Goal: Task Accomplishment & Management: Use online tool/utility

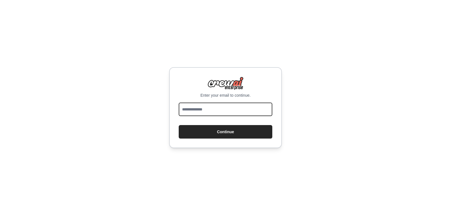
click at [217, 115] on input "email" at bounding box center [226, 110] width 94 height 14
type input "**********"
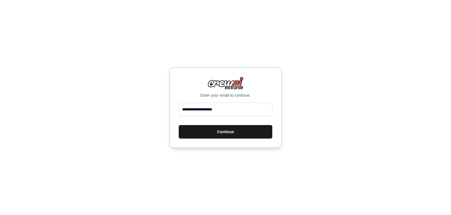
click at [222, 138] on button "Continue" at bounding box center [226, 132] width 94 height 14
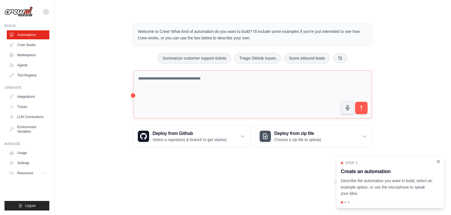
click at [440, 160] on icon "Close walkthrough" at bounding box center [437, 161] width 5 height 5
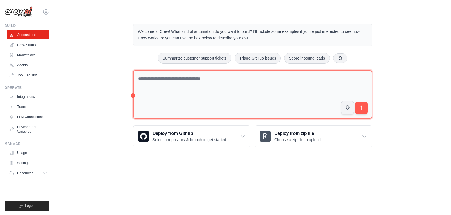
click at [155, 82] on textarea at bounding box center [252, 94] width 239 height 49
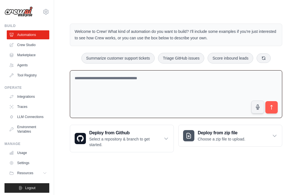
click at [120, 83] on textarea at bounding box center [176, 94] width 212 height 48
paste textarea "**********"
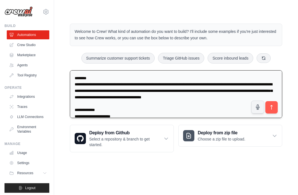
scroll to position [904, 0]
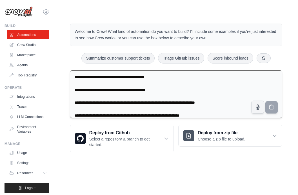
type textarea "**********"
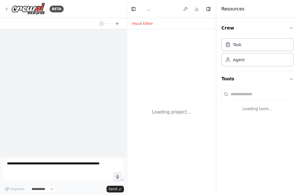
select select "****"
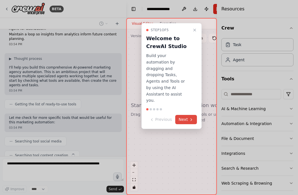
scroll to position [468, 0]
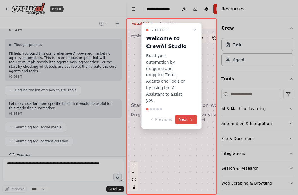
click at [189, 118] on icon at bounding box center [191, 120] width 5 height 5
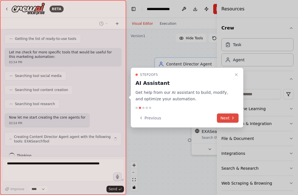
scroll to position [523, 0]
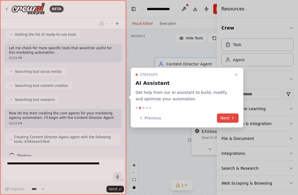
click at [228, 117] on button "Next" at bounding box center [228, 117] width 22 height 9
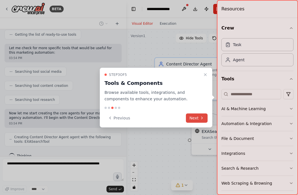
scroll to position [542, 0]
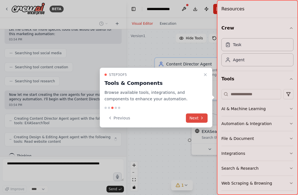
click at [194, 117] on button "Next" at bounding box center [197, 117] width 22 height 9
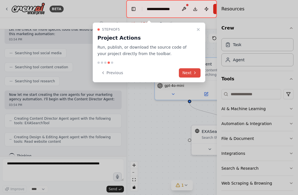
click at [191, 71] on button "Next" at bounding box center [190, 72] width 22 height 9
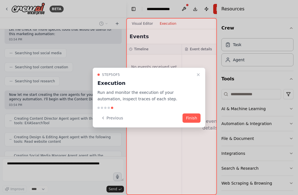
scroll to position [560, 0]
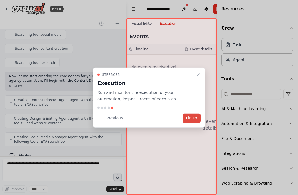
click at [190, 118] on button "Finish" at bounding box center [191, 117] width 18 height 9
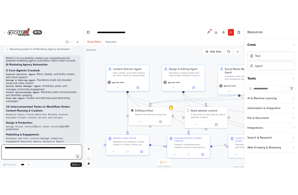
scroll to position [1028, 0]
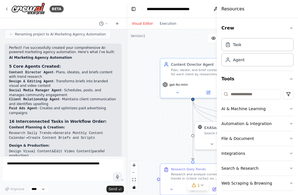
click at [24, 132] on code "Research Daily Trends" at bounding box center [30, 134] width 43 height 4
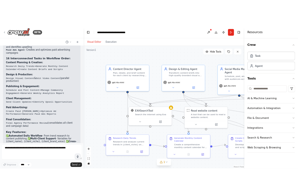
scroll to position [1188, 0]
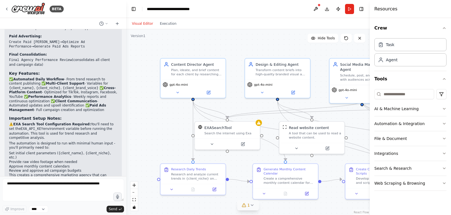
click at [251, 195] on icon at bounding box center [252, 205] width 5 height 5
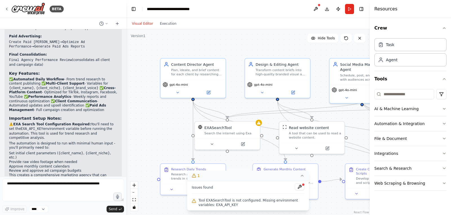
click at [240, 166] on div ".deletable-edge-delete-btn { width: 20px; height: 20px; border: 0px solid #ffff…" at bounding box center [247, 122] width 243 height 186
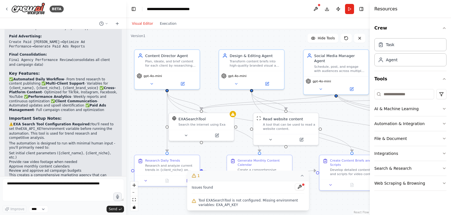
drag, startPoint x: 233, startPoint y: 53, endPoint x: 208, endPoint y: 44, distance: 27.0
click at [208, 44] on div ".deletable-edge-delete-btn { width: 20px; height: 20px; border: 0px solid #ffff…" at bounding box center [247, 122] width 243 height 186
drag, startPoint x: 333, startPoint y: 104, endPoint x: 219, endPoint y: 93, distance: 115.1
click at [219, 93] on div ".deletable-edge-delete-btn { width: 20px; height: 20px; border: 0px solid #ffff…" at bounding box center [247, 122] width 243 height 186
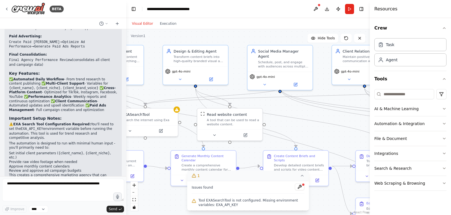
drag, startPoint x: 208, startPoint y: 98, endPoint x: 152, endPoint y: 94, distance: 56.5
click at [152, 94] on div ".deletable-edge-delete-btn { width: 20px; height: 20px; border: 0px solid #ffff…" at bounding box center [247, 122] width 243 height 186
click at [298, 28] on icon "button" at bounding box center [444, 28] width 5 height 5
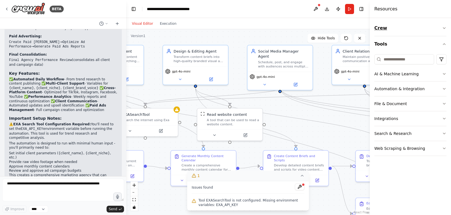
click at [298, 28] on icon "button" at bounding box center [444, 28] width 5 height 5
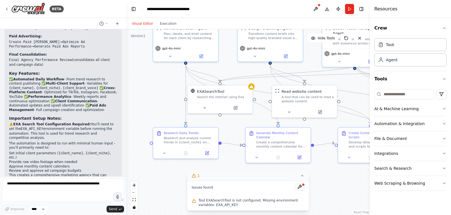
drag, startPoint x: 171, startPoint y: 93, endPoint x: 245, endPoint y: 69, distance: 77.8
click at [245, 69] on div ".deletable-edge-delete-btn { width: 20px; height: 20px; border: 0px solid #ffff…" at bounding box center [247, 122] width 243 height 186
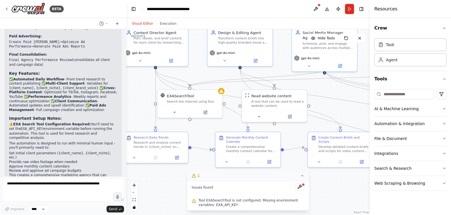
drag, startPoint x: 232, startPoint y: 134, endPoint x: 203, endPoint y: 139, distance: 29.3
click at [203, 139] on div ".deletable-edge-delete-btn { width: 20px; height: 20px; border: 0px solid #ffff…" at bounding box center [247, 122] width 243 height 186
click at [169, 113] on button at bounding box center [175, 112] width 30 height 6
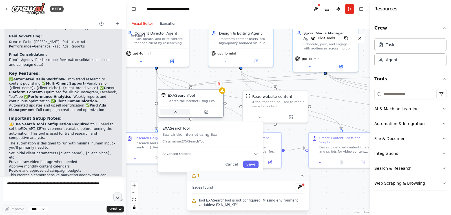
click at [172, 114] on button at bounding box center [175, 112] width 30 height 6
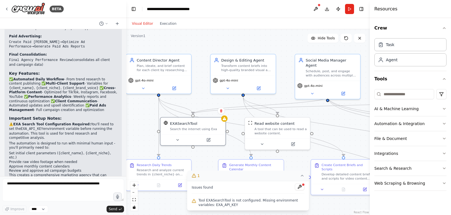
drag, startPoint x: 198, startPoint y: 74, endPoint x: 201, endPoint y: 101, distance: 27.1
click at [201, 101] on div ".deletable-edge-delete-btn { width: 20px; height: 20px; border: 0px solid #ffff…" at bounding box center [247, 122] width 243 height 186
click at [298, 10] on button "Run" at bounding box center [349, 9] width 9 height 10
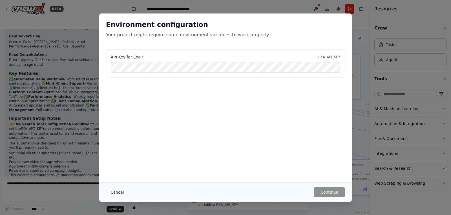
click at [118, 194] on button "Cancel" at bounding box center [117, 193] width 22 height 10
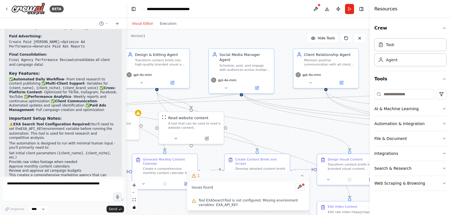
drag, startPoint x: 328, startPoint y: 115, endPoint x: 237, endPoint y: 110, distance: 90.5
click at [237, 110] on div ".deletable-edge-delete-btn { width: 20px; height: 20px; border: 0px solid #ffff…" at bounding box center [247, 122] width 243 height 186
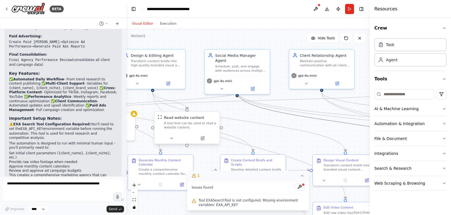
drag, startPoint x: 321, startPoint y: 120, endPoint x: 211, endPoint y: 126, distance: 110.2
click at [211, 126] on div ".deletable-edge-delete-btn { width: 20px; height: 20px; border: 0px solid #ffff…" at bounding box center [123, 110] width 228 height 174
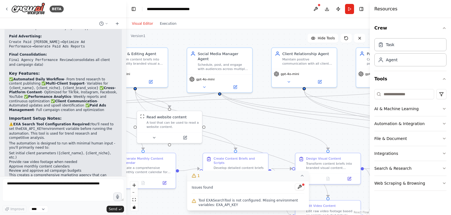
drag, startPoint x: 284, startPoint y: 123, endPoint x: 199, endPoint y: 126, distance: 85.1
click at [199, 126] on div ".deletable-edge-delete-btn { width: 20px; height: 20px; border: 0px solid #ffff…" at bounding box center [247, 122] width 243 height 186
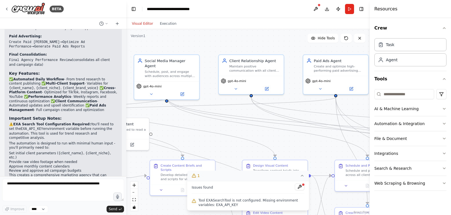
drag, startPoint x: 348, startPoint y: 99, endPoint x: 363, endPoint y: 103, distance: 15.3
click at [298, 103] on div ".deletable-edge-delete-btn { width: 20px; height: 20px; border: 0px solid #ffff…" at bounding box center [247, 122] width 243 height 186
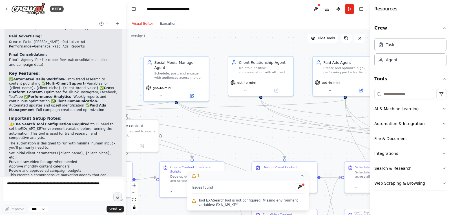
drag, startPoint x: 208, startPoint y: 123, endPoint x: 250, endPoint y: 132, distance: 42.4
click at [250, 132] on div ".deletable-edge-delete-btn { width: 20px; height: 20px; border: 0px solid #ffff…" at bounding box center [247, 122] width 243 height 186
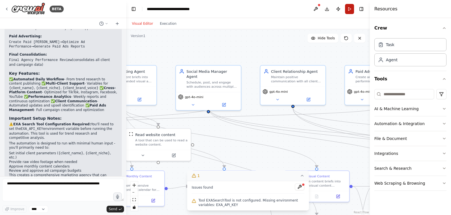
click at [298, 10] on button "Run" at bounding box center [349, 9] width 9 height 10
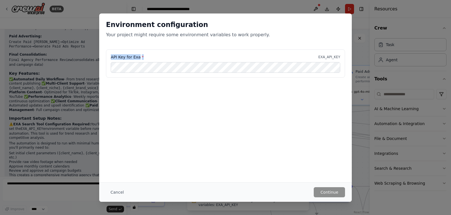
drag, startPoint x: 110, startPoint y: 59, endPoint x: 142, endPoint y: 59, distance: 31.3
click at [142, 59] on div "API Key for Exa * EXA_API_KEY" at bounding box center [225, 64] width 239 height 28
copy label "API Key for Exa *"
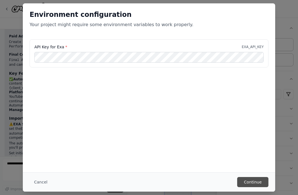
click at [249, 180] on button "Continue" at bounding box center [252, 182] width 31 height 10
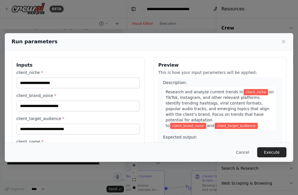
scroll to position [0, 0]
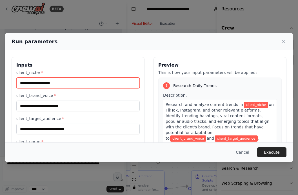
click at [69, 83] on input "client_niche *" at bounding box center [77, 83] width 123 height 11
type input "*******"
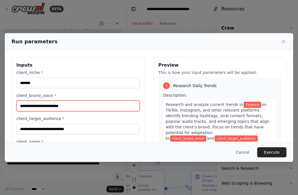
click at [70, 107] on input "client_brand_voice *" at bounding box center [77, 106] width 123 height 11
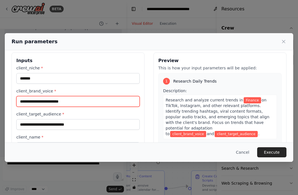
scroll to position [5, 0]
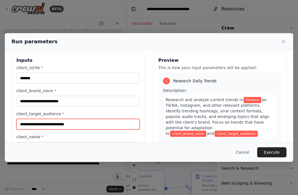
click at [109, 122] on input "client_target_audience *" at bounding box center [77, 124] width 123 height 11
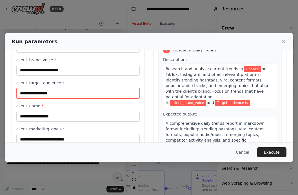
scroll to position [36, 0]
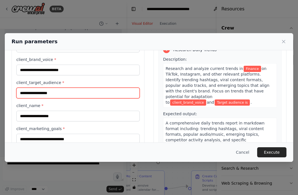
type input "**********"
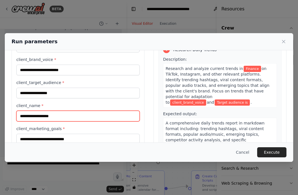
click at [83, 117] on input "client_name *" at bounding box center [77, 116] width 123 height 11
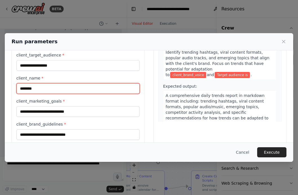
scroll to position [64, 0]
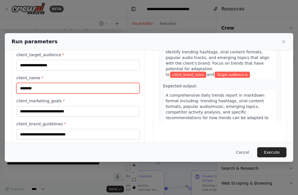
type input "********"
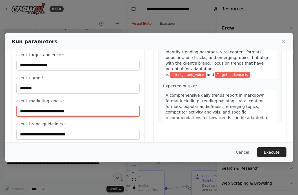
click at [85, 111] on input "client_marketing_goals *" at bounding box center [77, 111] width 123 height 11
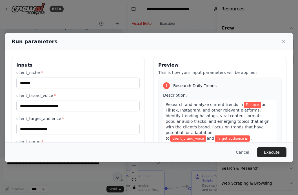
scroll to position [1208, 0]
click at [33, 61] on div "**********" at bounding box center [78, 133] width 133 height 152
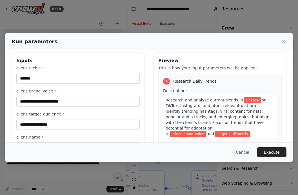
scroll to position [5, 0]
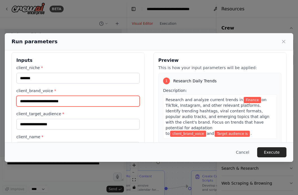
click at [95, 99] on input "client_brand_voice *" at bounding box center [77, 101] width 123 height 11
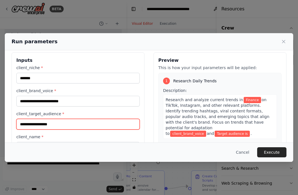
click at [89, 124] on input "**********" at bounding box center [77, 124] width 123 height 11
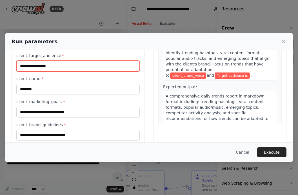
scroll to position [73, 0]
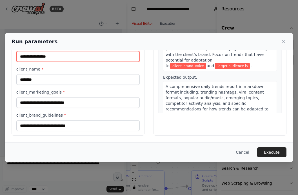
type input "**********"
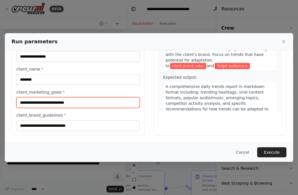
click at [92, 104] on input "client_marketing_goals *" at bounding box center [77, 102] width 123 height 11
type input "*"
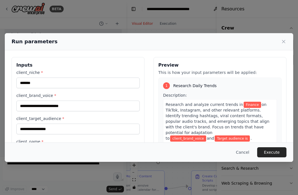
type input "**********"
click at [15, 71] on div "**********" at bounding box center [78, 133] width 133 height 152
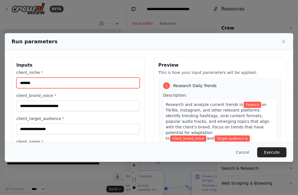
click at [42, 85] on input "*******" at bounding box center [77, 83] width 123 height 11
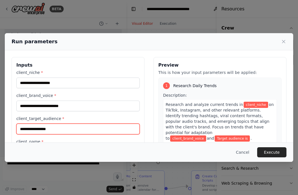
click at [52, 131] on input "**********" at bounding box center [77, 129] width 123 height 11
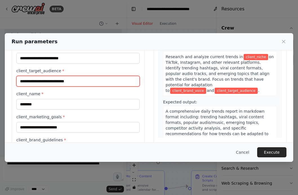
scroll to position [48, 0]
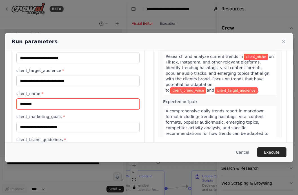
click at [59, 104] on input "********" at bounding box center [77, 104] width 123 height 11
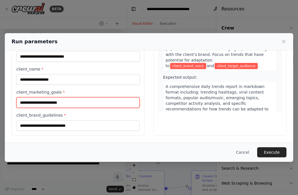
click at [59, 104] on input "**********" at bounding box center [77, 102] width 123 height 11
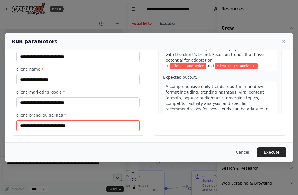
click at [60, 128] on input "client_brand_guidelines *" at bounding box center [77, 126] width 123 height 11
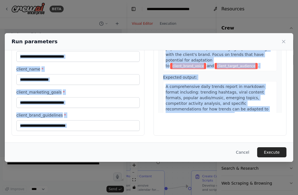
drag, startPoint x: 16, startPoint y: 71, endPoint x: 61, endPoint y: 188, distance: 125.5
click at [61, 188] on div "Run parameters Inputs client_niche * client_brand_voice * client_target_audienc…" at bounding box center [149, 97] width 298 height 195
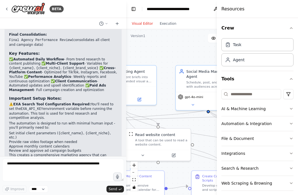
click at [182, 59] on div ".deletable-edge-delete-btn { width: 20px; height: 20px; border: 0px solid #ffff…" at bounding box center [198, 112] width 144 height 166
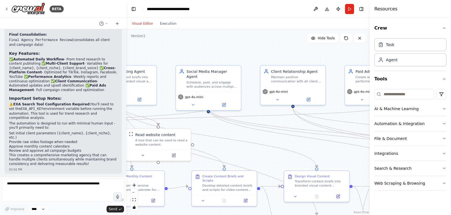
scroll to position [1188, 0]
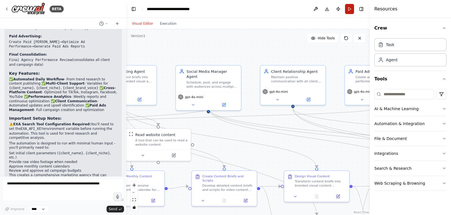
click at [298, 10] on button "Run" at bounding box center [349, 9] width 9 height 10
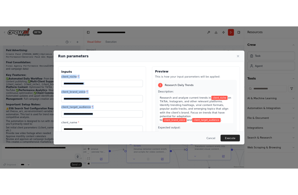
scroll to position [59, 0]
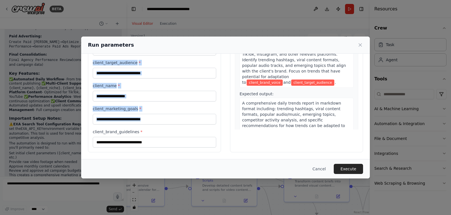
drag, startPoint x: 92, startPoint y: 76, endPoint x: 153, endPoint y: 148, distance: 94.5
click at [153, 148] on div "Inputs client_niche * client_brand_voice * client_target_audience * client_name…" at bounding box center [154, 77] width 133 height 152
copy div "client_niche * client_brand_voice * client_target_audience * client_name * clie…"
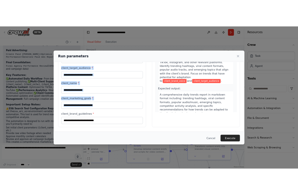
scroll to position [1208, 0]
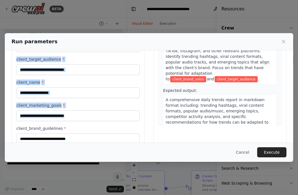
click at [44, 75] on div "client_niche * client_brand_voice * client_target_audience * client_name * clie…" at bounding box center [77, 77] width 123 height 134
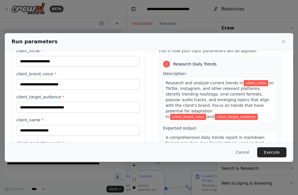
scroll to position [0, 0]
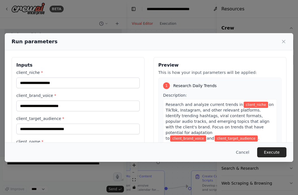
click at [54, 75] on div "client_niche *" at bounding box center [77, 79] width 123 height 19
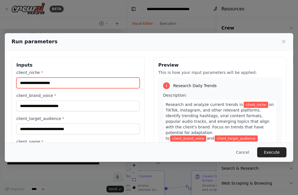
click at [54, 84] on input "client_niche *" at bounding box center [77, 83] width 123 height 11
paste input "**********"
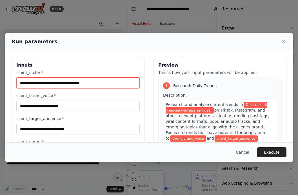
type input "**********"
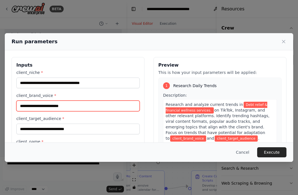
click at [75, 107] on input "client_brand_voice *" at bounding box center [77, 106] width 123 height 11
click at [41, 103] on input "client_brand_voice *" at bounding box center [77, 106] width 123 height 11
paste input "**********"
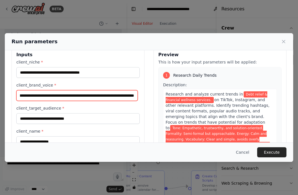
scroll to position [11, 0]
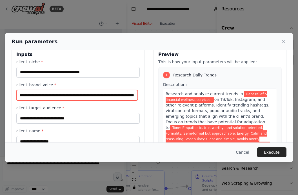
type input "**********"
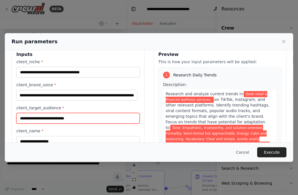
click at [68, 121] on input "client_target_audience *" at bounding box center [77, 118] width 123 height 11
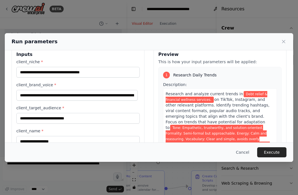
click at [37, 111] on div "client_target_audience *" at bounding box center [77, 114] width 123 height 19
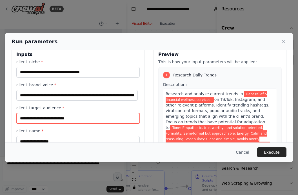
click at [48, 123] on input "client_target_audience *" at bounding box center [77, 118] width 123 height 11
paste input "**********"
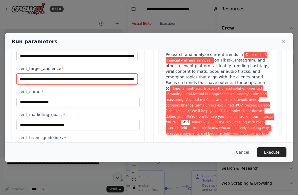
scroll to position [50, 0]
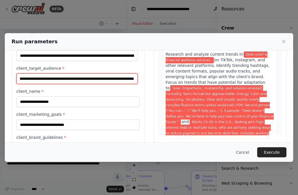
type input "**********"
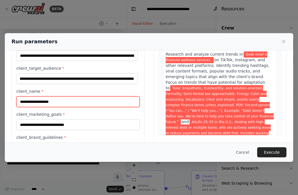
click at [68, 104] on input "client_name *" at bounding box center [77, 102] width 123 height 11
type input "********"
click at [21, 105] on input "********" at bounding box center [77, 102] width 123 height 11
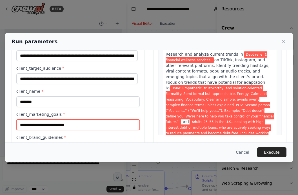
click at [63, 128] on input "client_marketing_goals *" at bounding box center [77, 125] width 123 height 11
paste input "**********"
type input "**********"
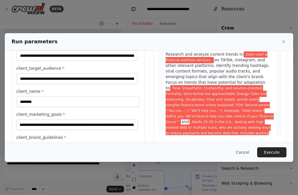
scroll to position [0, 0]
click at [32, 112] on label "client_marketing_goals *" at bounding box center [77, 115] width 123 height 6
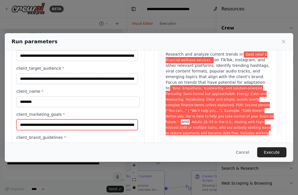
click at [32, 120] on input "**********" at bounding box center [76, 125] width 121 height 11
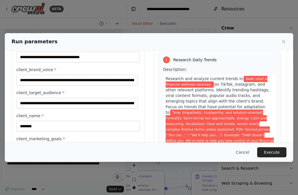
scroll to position [73, 0]
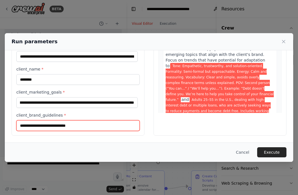
click at [59, 127] on input "client_brand_guidelines *" at bounding box center [77, 126] width 123 height 11
paste input "**********"
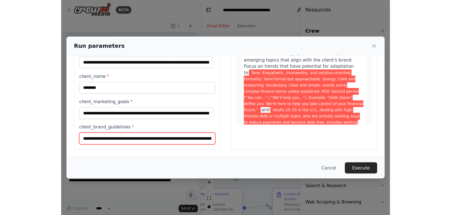
scroll to position [0, 690]
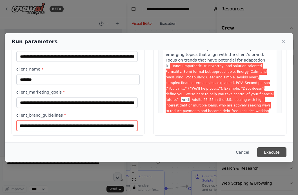
type input "**********"
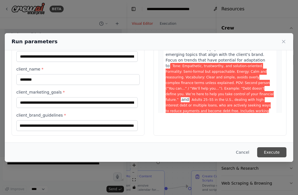
click at [279, 150] on button "Execute" at bounding box center [271, 153] width 29 height 10
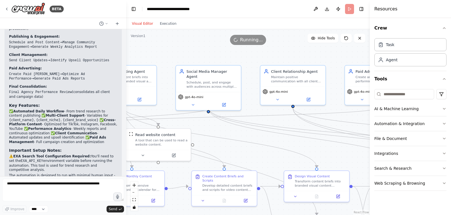
scroll to position [1188, 0]
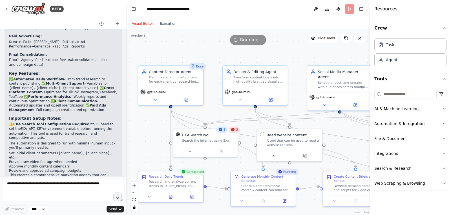
drag, startPoint x: 217, startPoint y: 59, endPoint x: 348, endPoint y: 59, distance: 131.2
click at [298, 59] on div ".deletable-edge-delete-btn { width: 20px; height: 20px; border: 0px solid #ffff…" at bounding box center [247, 122] width 243 height 186
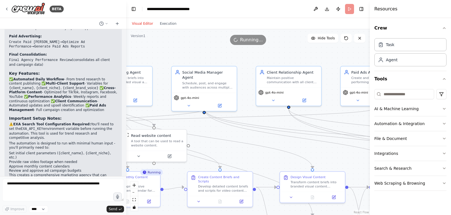
drag, startPoint x: 259, startPoint y: 56, endPoint x: 120, endPoint y: 58, distance: 138.9
click at [120, 58] on div "BETA Mission: Build and operate an automated, AI-powered marketing agency that …" at bounding box center [225, 107] width 451 height 215
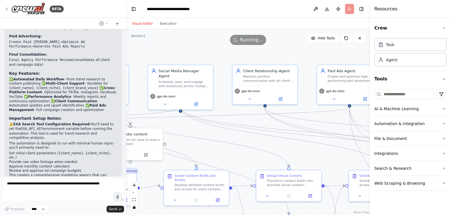
click at [279, 53] on div ".deletable-edge-delete-btn { width: 20px; height: 20px; border: 0px solid #ffff…" at bounding box center [247, 122] width 243 height 186
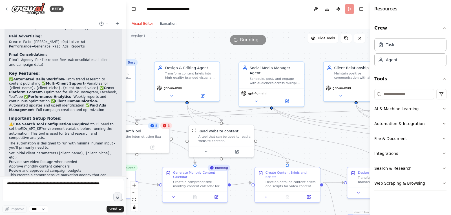
drag, startPoint x: 179, startPoint y: 54, endPoint x: 246, endPoint y: 52, distance: 67.1
click at [246, 52] on div ".deletable-edge-delete-btn { width: 20px; height: 20px; border: 0px solid #ffff…" at bounding box center [247, 122] width 243 height 186
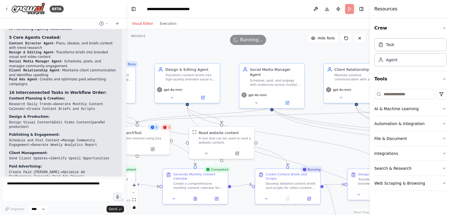
scroll to position [1058, 0]
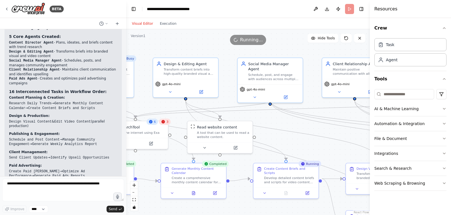
drag, startPoint x: 232, startPoint y: 110, endPoint x: 230, endPoint y: 104, distance: 5.9
click at [230, 104] on div ".deletable-edge-delete-btn { width: 20px; height: 20px; border: 0px solid #ffff…" at bounding box center [247, 122] width 243 height 186
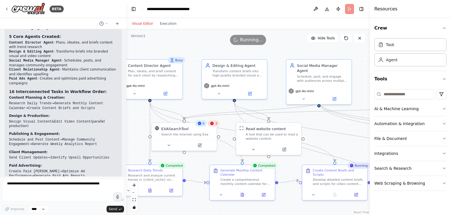
drag, startPoint x: 230, startPoint y: 104, endPoint x: 272, endPoint y: 105, distance: 41.7
click at [272, 105] on div ".deletable-edge-delete-btn { width: 20px; height: 20px; border: 0px solid #ffff…" at bounding box center [247, 122] width 243 height 186
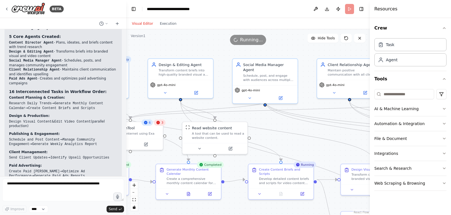
drag, startPoint x: 280, startPoint y: 104, endPoint x: 233, endPoint y: 104, distance: 47.6
click at [233, 104] on div ".deletable-edge-delete-btn { width: 20px; height: 20px; border: 0px solid #ffff…" at bounding box center [247, 122] width 243 height 186
drag, startPoint x: 316, startPoint y: 108, endPoint x: 270, endPoint y: 105, distance: 46.0
drag, startPoint x: 270, startPoint y: 105, endPoint x: 305, endPoint y: 63, distance: 54.0
click at [298, 63] on div ".deletable-edge-delete-btn { width: 20px; height: 20px; border: 0px solid #ffff…" at bounding box center [247, 122] width 243 height 186
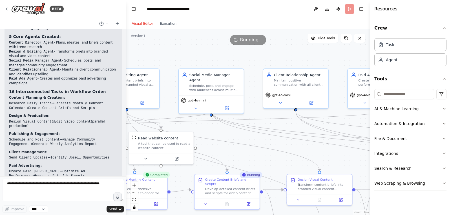
drag, startPoint x: 305, startPoint y: 66, endPoint x: 251, endPoint y: 76, distance: 54.5
click at [251, 76] on div ".deletable-edge-delete-btn { width: 20px; height: 20px; border: 0px solid #ffff…" at bounding box center [247, 122] width 243 height 186
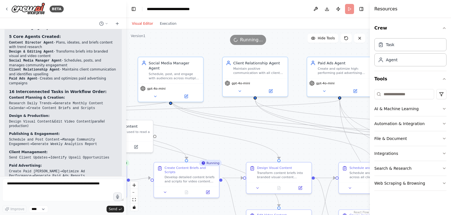
drag, startPoint x: 336, startPoint y: 77, endPoint x: 324, endPoint y: 54, distance: 25.7
click at [298, 54] on div ".deletable-edge-delete-btn { width: 20px; height: 20px; border: 0px solid #ffff…" at bounding box center [247, 122] width 243 height 186
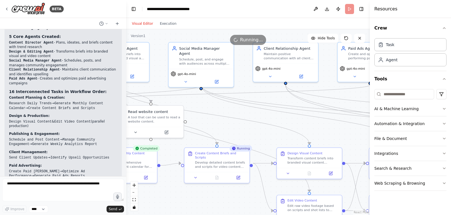
drag, startPoint x: 325, startPoint y: 79, endPoint x: 327, endPoint y: 74, distance: 5.1
click at [298, 74] on div ".deletable-edge-delete-btn { width: 20px; height: 20px; border: 0px solid #ffff…" at bounding box center [247, 122] width 243 height 186
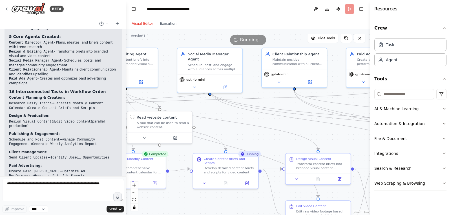
drag, startPoint x: 327, startPoint y: 74, endPoint x: 339, endPoint y: 87, distance: 18.3
click at [298, 87] on div ".deletable-edge-delete-btn { width: 20px; height: 20px; border: 0px solid #ffff…" at bounding box center [247, 122] width 243 height 186
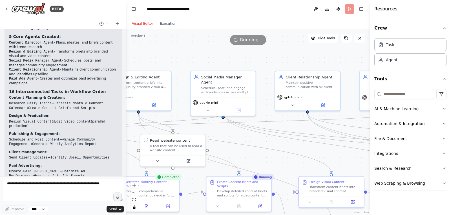
drag, startPoint x: 290, startPoint y: 149, endPoint x: 300, endPoint y: 165, distance: 19.0
click at [298, 165] on div ".deletable-edge-delete-btn { width: 20px; height: 20px; border: 0px solid #ffff…" at bounding box center [247, 122] width 243 height 186
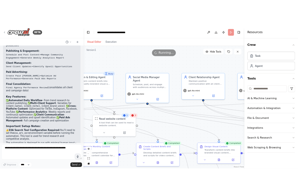
scroll to position [1188, 0]
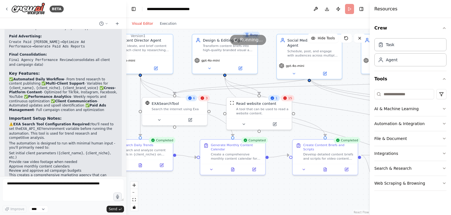
drag, startPoint x: 239, startPoint y: 135, endPoint x: 334, endPoint y: 102, distance: 100.8
click at [298, 102] on div ".deletable-edge-delete-btn { width: 20px; height: 20px; border: 0px solid #ffff…" at bounding box center [247, 122] width 243 height 186
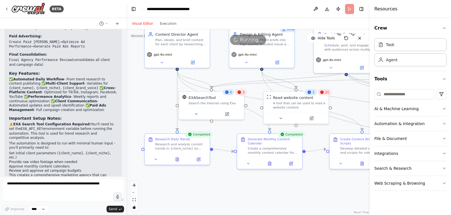
drag, startPoint x: 184, startPoint y: 84, endPoint x: 211, endPoint y: 75, distance: 28.1
click at [211, 75] on div ".deletable-edge-delete-btn { width: 20px; height: 20px; border: 0px solid #ffff…" at bounding box center [247, 122] width 243 height 186
drag, startPoint x: 253, startPoint y: 83, endPoint x: 233, endPoint y: 79, distance: 20.1
click at [233, 79] on div ".deletable-edge-delete-btn { width: 20px; height: 20px; border: 0px solid #ffff…" at bounding box center [247, 122] width 243 height 186
click at [133, 11] on button "Toggle Left Sidebar" at bounding box center [134, 9] width 8 height 8
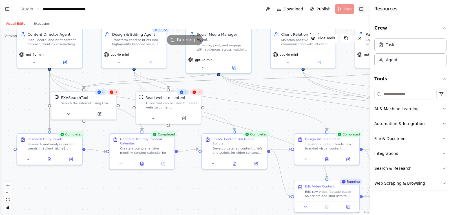
click at [298, 9] on button "Toggle Right Sidebar" at bounding box center [361, 9] width 8 height 8
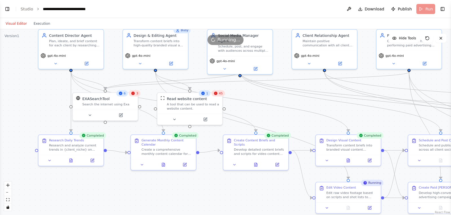
drag, startPoint x: 278, startPoint y: 82, endPoint x: 299, endPoint y: 82, distance: 21.4
click at [298, 82] on div ".deletable-edge-delete-btn { width: 20px; height: 20px; border: 0px solid #ffff…" at bounding box center [225, 122] width 451 height 186
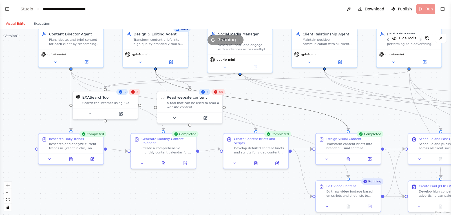
drag, startPoint x: 282, startPoint y: 104, endPoint x: 264, endPoint y: 81, distance: 28.3
click at [12, 1] on div ".deletable-edge-delete-btn { width: 20px; height: 20px; border: 0px solid #ffff…" at bounding box center [12, 1] width 0 height 0
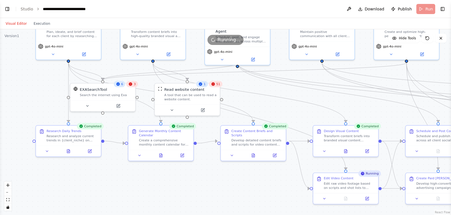
drag, startPoint x: 284, startPoint y: 97, endPoint x: 281, endPoint y: 86, distance: 11.8
click at [281, 86] on div ".deletable-edge-delete-btn { width: 20px; height: 20px; border: 0px solid #ffff…" at bounding box center [225, 122] width 451 height 186
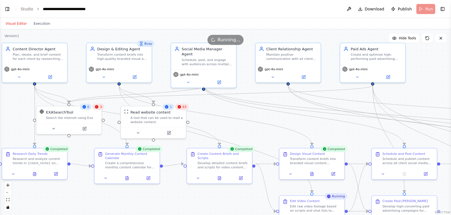
drag, startPoint x: 360, startPoint y: 103, endPoint x: 328, endPoint y: 129, distance: 41.9
click at [298, 129] on div ".deletable-edge-delete-btn { width: 20px; height: 20px; border: 0px solid #ffff…" at bounding box center [225, 122] width 451 height 186
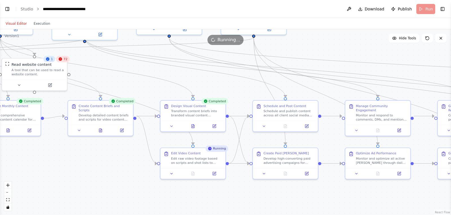
drag, startPoint x: 286, startPoint y: 124, endPoint x: 161, endPoint y: 77, distance: 133.7
click at [161, 77] on div ".deletable-edge-delete-btn { width: 20px; height: 20px; border: 0px solid #ffff…" at bounding box center [225, 122] width 451 height 186
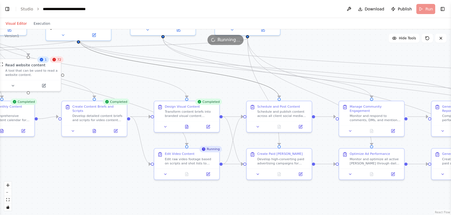
drag, startPoint x: 270, startPoint y: 85, endPoint x: 204, endPoint y: 90, distance: 66.1
click at [204, 90] on div ".deletable-edge-delete-btn { width: 20px; height: 20px; border: 0px solid #ffff…" at bounding box center [225, 122] width 451 height 186
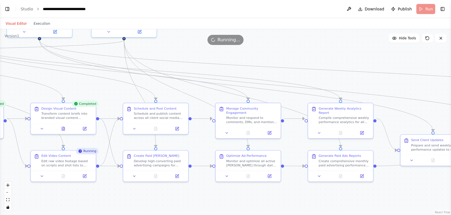
drag, startPoint x: 228, startPoint y: 84, endPoint x: 104, endPoint y: 86, distance: 123.6
click at [104, 86] on div ".deletable-edge-delete-btn { width: 20px; height: 20px; border: 0px solid #ffff…" at bounding box center [225, 122] width 451 height 186
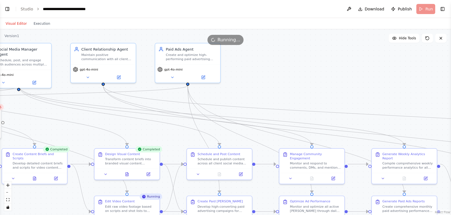
drag, startPoint x: 185, startPoint y: 50, endPoint x: 249, endPoint y: 98, distance: 79.9
click at [249, 98] on div ".deletable-edge-delete-btn { width: 20px; height: 20px; border: 0px solid #ffff…" at bounding box center [225, 122] width 451 height 186
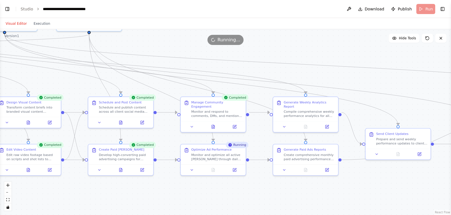
drag, startPoint x: 400, startPoint y: 91, endPoint x: 302, endPoint y: 37, distance: 112.3
click at [298, 37] on div "Version 1 Hide Tools .deletable-edge-delete-btn { width: 20px; height: 20px; bo…" at bounding box center [225, 122] width 451 height 186
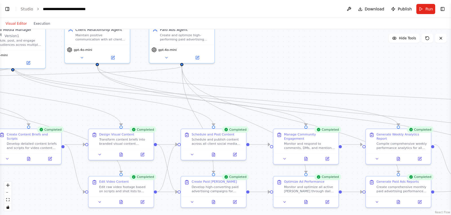
drag, startPoint x: 293, startPoint y: 55, endPoint x: 388, endPoint y: 90, distance: 101.4
click at [298, 90] on div ".deletable-edge-delete-btn { width: 20px; height: 20px; border: 0px solid #ffff…" at bounding box center [225, 122] width 451 height 186
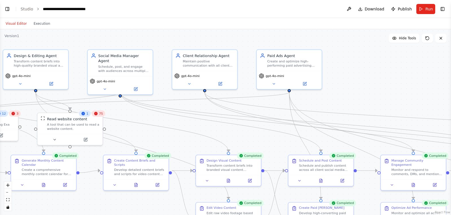
drag, startPoint x: 282, startPoint y: 90, endPoint x: 386, endPoint y: 113, distance: 107.4
click at [298, 113] on div ".deletable-edge-delete-btn { width: 20px; height: 20px; border: 0px solid #ffff…" at bounding box center [225, 122] width 451 height 186
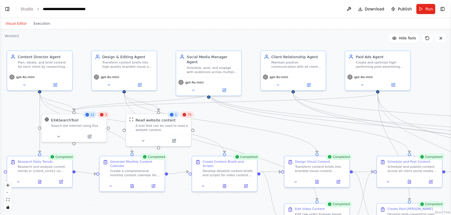
drag, startPoint x: 174, startPoint y: 123, endPoint x: 262, endPoint y: 124, distance: 88.4
click at [262, 124] on div ".deletable-edge-delete-btn { width: 20px; height: 20px; border: 0px solid #ffff…" at bounding box center [225, 122] width 451 height 186
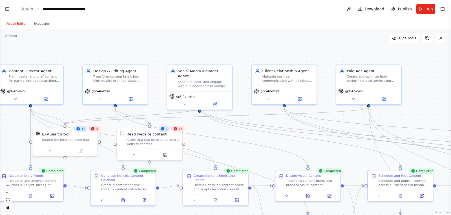
drag, startPoint x: 248, startPoint y: 63, endPoint x: 241, endPoint y: 74, distance: 13.5
click at [241, 74] on div ".deletable-edge-delete-btn { width: 20px; height: 20px; border: 0px solid #ffff…" at bounding box center [225, 122] width 451 height 186
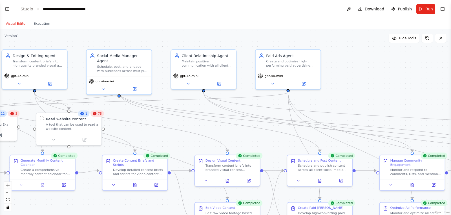
drag, startPoint x: 273, startPoint y: 136, endPoint x: 155, endPoint y: 113, distance: 119.9
click at [155, 113] on div ".deletable-edge-delete-btn { width: 20px; height: 20px; border: 0px solid #ffff…" at bounding box center [225, 122] width 451 height 186
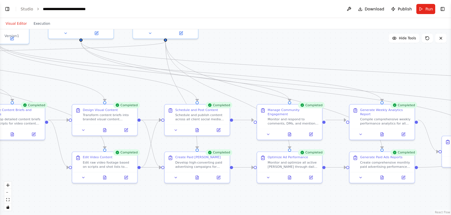
drag, startPoint x: 320, startPoint y: 78, endPoint x: 201, endPoint y: 30, distance: 127.7
click at [201, 30] on div ".deletable-edge-delete-btn { width: 20px; height: 20px; border: 0px solid #ffff…" at bounding box center [225, 122] width 451 height 186
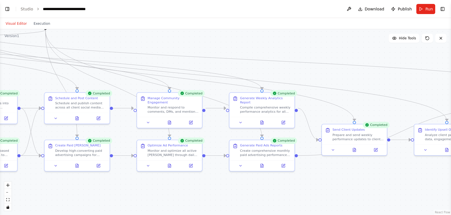
drag, startPoint x: 346, startPoint y: 79, endPoint x: 257, endPoint y: 74, distance: 89.2
click at [257, 74] on div ".deletable-edge-delete-btn { width: 20px; height: 20px; border: 0px solid #ffff…" at bounding box center [225, 122] width 451 height 186
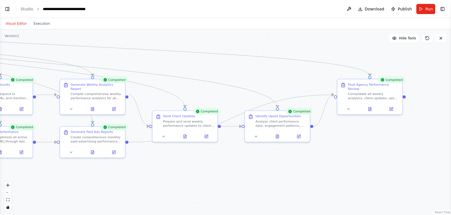
drag, startPoint x: 341, startPoint y: 74, endPoint x: 172, endPoint y: 61, distance: 169.5
click at [172, 61] on div ".deletable-edge-delete-btn { width: 20px; height: 20px; border: 0px solid #ffff…" at bounding box center [225, 122] width 451 height 186
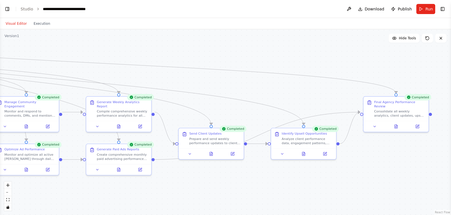
drag, startPoint x: 174, startPoint y: 70, endPoint x: 324, endPoint y: 109, distance: 155.0
click at [298, 109] on div ".deletable-edge-delete-btn { width: 20px; height: 20px; border: 0px solid #ffff…" at bounding box center [225, 122] width 451 height 186
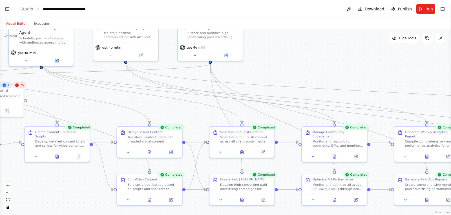
drag, startPoint x: 201, startPoint y: 77, endPoint x: 392, endPoint y: 90, distance: 191.4
click at [298, 90] on div ".deletable-edge-delete-btn { width: 20px; height: 20px; border: 0px solid #ffff…" at bounding box center [225, 122] width 451 height 186
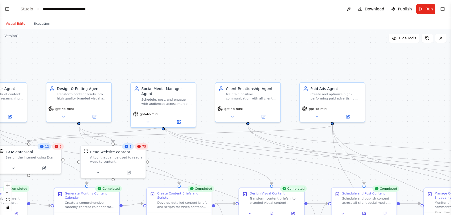
drag, startPoint x: 299, startPoint y: 47, endPoint x: 417, endPoint y: 104, distance: 131.0
click at [298, 104] on div ".deletable-edge-delete-btn { width: 20px; height: 20px; border: 0px solid #ffff…" at bounding box center [225, 122] width 451 height 186
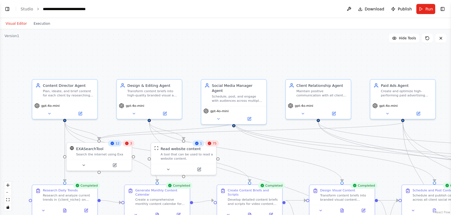
drag, startPoint x: 241, startPoint y: 54, endPoint x: 312, endPoint y: 51, distance: 70.5
click at [298, 51] on div ".deletable-edge-delete-btn { width: 20px; height: 20px; border: 0px solid #ffff…" at bounding box center [225, 122] width 451 height 186
drag, startPoint x: 225, startPoint y: 55, endPoint x: 219, endPoint y: 28, distance: 28.1
drag, startPoint x: 219, startPoint y: 28, endPoint x: 198, endPoint y: 54, distance: 32.9
click at [198, 54] on div ".deletable-edge-delete-btn { width: 20px; height: 20px; border: 0px solid #ffff…" at bounding box center [225, 122] width 451 height 186
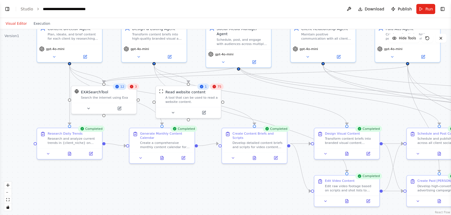
drag, startPoint x: 192, startPoint y: 79, endPoint x: 197, endPoint y: 23, distance: 57.1
click at [197, 23] on div "Visual Editor Execution Version 1 Hide Tools .deletable-edge-delete-btn { width…" at bounding box center [225, 116] width 451 height 197
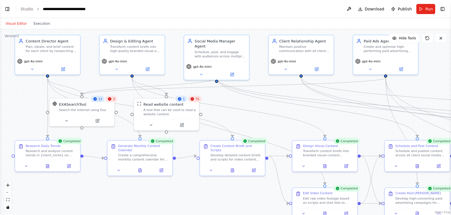
drag, startPoint x: 279, startPoint y: 53, endPoint x: 252, endPoint y: 64, distance: 28.7
click at [252, 64] on div ".deletable-edge-delete-btn { width: 20px; height: 20px; border: 0px solid #ffff…" at bounding box center [225, 122] width 451 height 186
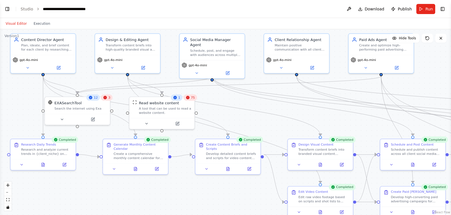
drag, startPoint x: 334, startPoint y: 126, endPoint x: 245, endPoint y: 81, distance: 100.4
drag, startPoint x: 245, startPoint y: 81, endPoint x: 254, endPoint y: 70, distance: 14.4
click at [254, 70] on div ".deletable-edge-delete-btn { width: 20px; height: 20px; border: 0px solid #ffff…" at bounding box center [225, 122] width 451 height 186
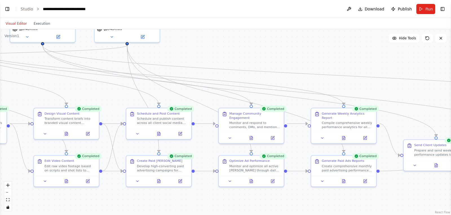
drag, startPoint x: 254, startPoint y: 70, endPoint x: 0, endPoint y: 39, distance: 255.6
click at [0, 39] on div ".deletable-edge-delete-btn { width: 20px; height: 20px; border: 0px solid #ffff…" at bounding box center [225, 122] width 451 height 186
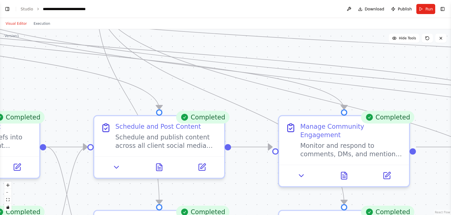
drag, startPoint x: 322, startPoint y: 83, endPoint x: 158, endPoint y: 24, distance: 174.8
click at [158, 24] on div "Visual Editor Execution Version 1 Hide Tools .deletable-edge-delete-btn { width…" at bounding box center [225, 116] width 451 height 197
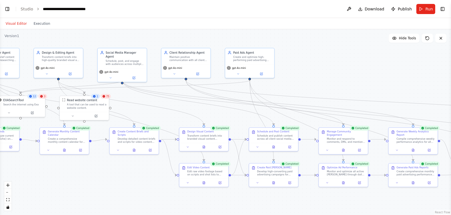
drag, startPoint x: 213, startPoint y: 59, endPoint x: 328, endPoint y: 88, distance: 118.2
click at [298, 88] on div ".deletable-edge-delete-btn { width: 20px; height: 20px; border: 0px solid #ffff…" at bounding box center [225, 122] width 451 height 186
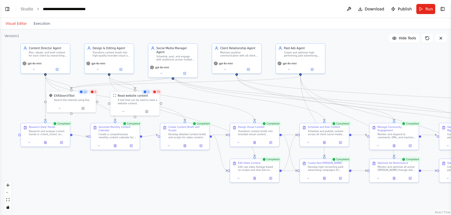
drag, startPoint x: 161, startPoint y: 97, endPoint x: 192, endPoint y: 95, distance: 31.0
click at [192, 95] on div ".deletable-edge-delete-btn { width: 20px; height: 20px; border: 0px solid #ffff…" at bounding box center [225, 122] width 451 height 186
click at [174, 78] on circle "Edge from 3d8c196e-1900-47fb-9d84-8de01105d629 to 7c244428-8a4b-44ab-978f-84e18…" at bounding box center [172, 78] width 4 height 4
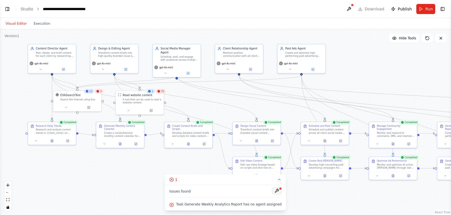
click at [272, 191] on button at bounding box center [277, 191] width 10 height 7
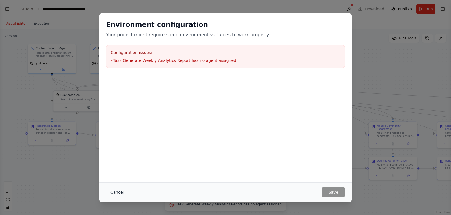
click at [113, 191] on button "Cancel" at bounding box center [117, 193] width 22 height 10
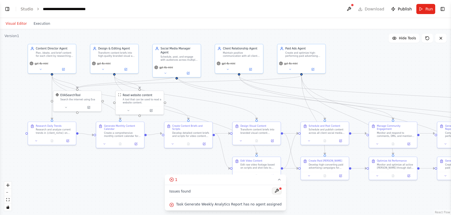
click at [272, 192] on button at bounding box center [277, 191] width 10 height 7
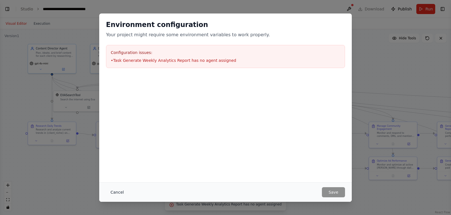
click at [115, 190] on button "Cancel" at bounding box center [117, 193] width 22 height 10
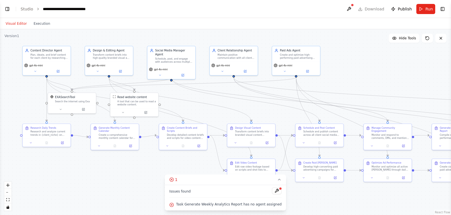
drag, startPoint x: 360, startPoint y: 75, endPoint x: 354, endPoint y: 77, distance: 5.7
click at [298, 77] on div ".deletable-edge-delete-btn { width: 20px; height: 20px; border: 0px solid #ffff…" at bounding box center [225, 122] width 451 height 186
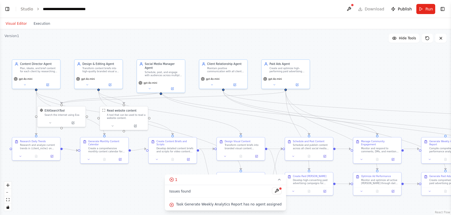
drag, startPoint x: 375, startPoint y: 70, endPoint x: 365, endPoint y: 82, distance: 16.6
click at [298, 82] on div ".deletable-edge-delete-btn { width: 20px; height: 20px; border: 0px solid #ffff…" at bounding box center [225, 122] width 451 height 186
click at [272, 192] on button at bounding box center [277, 191] width 10 height 7
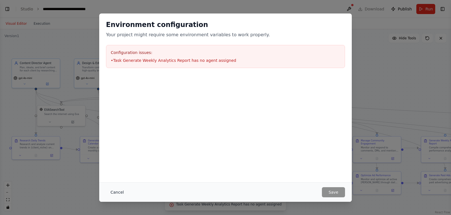
click at [118, 194] on button "Cancel" at bounding box center [117, 193] width 22 height 10
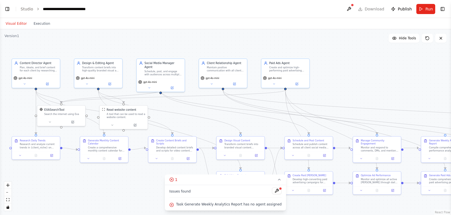
click at [186, 121] on div ".deletable-edge-delete-btn { width: 20px; height: 20px; border: 0px solid #ffff…" at bounding box center [225, 122] width 451 height 186
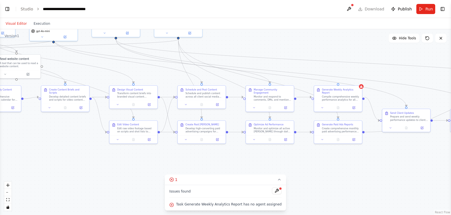
drag, startPoint x: 201, startPoint y: 130, endPoint x: 92, endPoint y: 79, distance: 120.8
click at [92, 79] on div ".deletable-edge-delete-btn { width: 20px; height: 20px; border: 0px solid #ffff…" at bounding box center [225, 122] width 451 height 186
click at [298, 96] on div "Compile comprehensive weekly performance analytics for all client accounts incl…" at bounding box center [338, 97] width 38 height 6
click at [298, 106] on button at bounding box center [319, 107] width 13 height 5
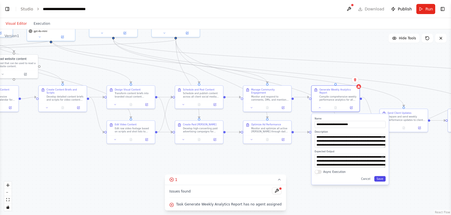
click at [298, 177] on button "Save" at bounding box center [379, 179] width 11 height 5
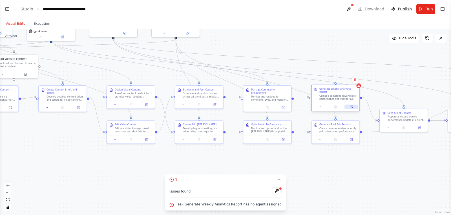
click at [298, 106] on button at bounding box center [350, 107] width 13 height 5
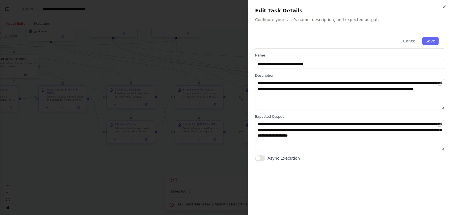
click at [242, 34] on div at bounding box center [225, 107] width 451 height 215
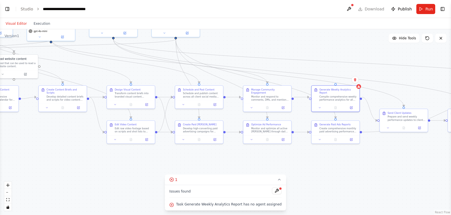
drag, startPoint x: 336, startPoint y: 83, endPoint x: 317, endPoint y: 71, distance: 22.7
drag, startPoint x: 317, startPoint y: 71, endPoint x: 317, endPoint y: 57, distance: 14.4
click at [298, 57] on div ".deletable-edge-delete-btn { width: 20px; height: 20px; border: 0px solid #ffff…" at bounding box center [225, 122] width 451 height 186
drag, startPoint x: 150, startPoint y: 54, endPoint x: 175, endPoint y: 68, distance: 29.6
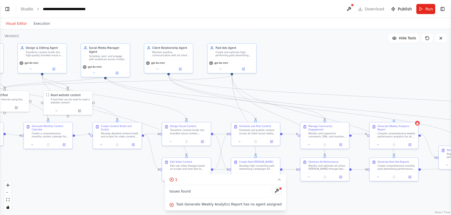
drag, startPoint x: 220, startPoint y: 50, endPoint x: 277, endPoint y: 87, distance: 67.4
click at [277, 87] on div ".deletable-edge-delete-btn { width: 20px; height: 20px; border: 0px solid #ffff…" at bounding box center [225, 122] width 451 height 186
click at [105, 74] on div ".deletable-edge-delete-btn { width: 20px; height: 20px; border: 0px solid #ffff…" at bounding box center [93, 89] width 316 height 130
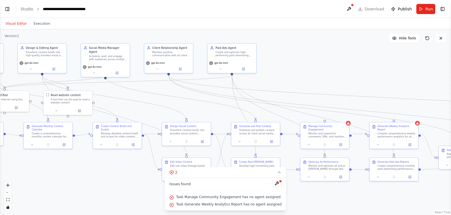
click at [298, 40] on icon at bounding box center [427, 38] width 5 height 5
click at [298, 121] on div at bounding box center [324, 120] width 2 height 2
drag, startPoint x: 325, startPoint y: 121, endPoint x: 105, endPoint y: 73, distance: 224.7
click at [105, 73] on div "Content Director Agent Plan, ideate, and brief content for each client by resea…" at bounding box center [93, 89] width 316 height 130
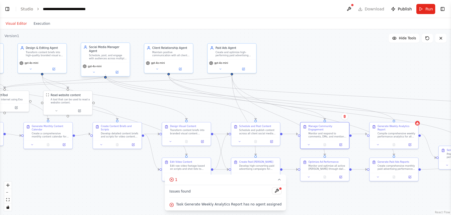
drag, startPoint x: 394, startPoint y: 121, endPoint x: 106, endPoint y: 74, distance: 292.1
click at [106, 74] on div "Content Director Agent Plan, ideate, and brief content for each client by resea…" at bounding box center [93, 89] width 316 height 130
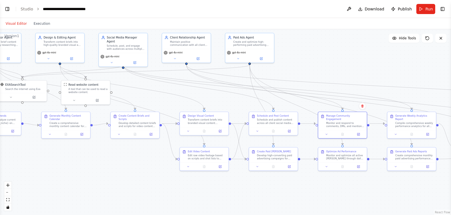
drag, startPoint x: 334, startPoint y: 73, endPoint x: 294, endPoint y: 67, distance: 40.5
click at [294, 67] on div ".deletable-edge-delete-btn { width: 20px; height: 20px; border: 0px solid #ffff…" at bounding box center [225, 122] width 451 height 186
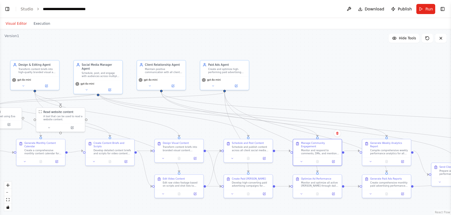
drag, startPoint x: 345, startPoint y: 60, endPoint x: 392, endPoint y: 90, distance: 55.9
click at [298, 90] on div ".deletable-edge-delete-btn { width: 20px; height: 20px; border: 0px solid #ffff…" at bounding box center [225, 122] width 451 height 186
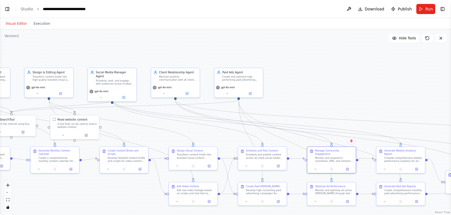
drag, startPoint x: 392, startPoint y: 90, endPoint x: 428, endPoint y: 91, distance: 36.1
drag, startPoint x: 428, startPoint y: 91, endPoint x: 329, endPoint y: 59, distance: 104.1
click at [298, 59] on div ".deletable-edge-delete-btn { width: 20px; height: 20px; border: 0px solid #ffff…" at bounding box center [225, 122] width 451 height 186
click at [298, 10] on button "Run" at bounding box center [425, 9] width 19 height 10
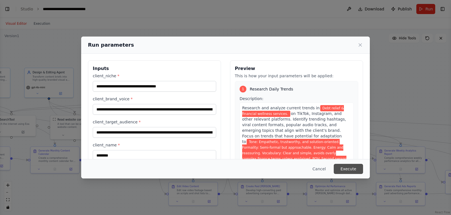
click at [298, 170] on button "Execute" at bounding box center [347, 169] width 29 height 10
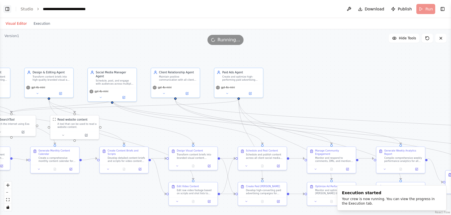
click at [9, 11] on button "Toggle Left Sidebar" at bounding box center [7, 9] width 8 height 8
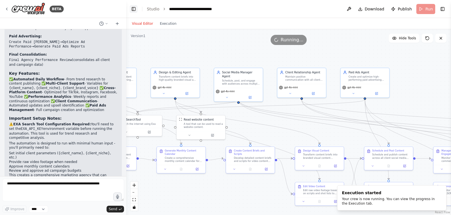
click at [134, 11] on button "Toggle Left Sidebar" at bounding box center [134, 9] width 8 height 8
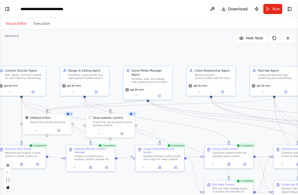
drag, startPoint x: 137, startPoint y: 47, endPoint x: 173, endPoint y: 45, distance: 36.1
click at [173, 45] on div ".deletable-edge-delete-btn { width: 20px; height: 20px; border: 0px solid #ffff…" at bounding box center [149, 112] width 298 height 166
click at [39, 21] on button "Execution" at bounding box center [41, 23] width 23 height 7
click at [13, 21] on button "Visual Editor" at bounding box center [16, 23] width 28 height 7
click at [9, 8] on button "Toggle Left Sidebar" at bounding box center [7, 9] width 8 height 8
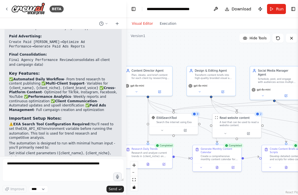
scroll to position [1208, 0]
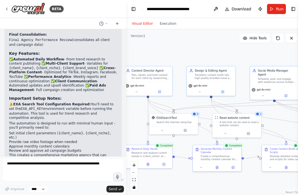
click at [19, 68] on p "✅ Automated Daily Workflow - From trend research to content publishing ✅ Multi-…" at bounding box center [63, 74] width 108 height 35
click at [133, 7] on button "Toggle Left Sidebar" at bounding box center [134, 9] width 8 height 8
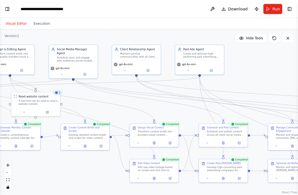
drag, startPoint x: 259, startPoint y: 57, endPoint x: 182, endPoint y: 36, distance: 79.5
click at [182, 36] on div ".deletable-edge-delete-btn { width: 20px; height: 20px; border: 0px solid #ffff…" at bounding box center [149, 112] width 298 height 166
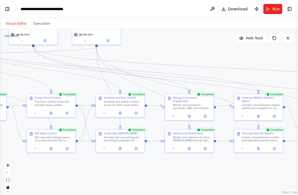
drag, startPoint x: 262, startPoint y: 75, endPoint x: 156, endPoint y: 48, distance: 108.7
click at [156, 48] on div ".deletable-edge-delete-btn { width: 20px; height: 20px; border: 0px solid #ffff…" at bounding box center [149, 112] width 298 height 166
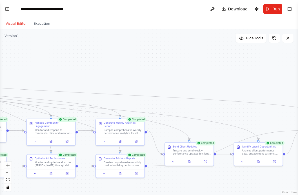
drag, startPoint x: 230, startPoint y: 54, endPoint x: 55, endPoint y: 78, distance: 176.0
click at [55, 78] on div ".deletable-edge-delete-btn { width: 20px; height: 20px; border: 0px solid #ffff…" at bounding box center [149, 112] width 298 height 166
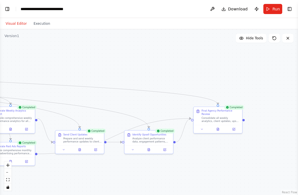
drag, startPoint x: 183, startPoint y: 78, endPoint x: 230, endPoint y: 74, distance: 47.5
click at [230, 74] on div ".deletable-edge-delete-btn { width: 20px; height: 20px; border: 0px solid #ffff…" at bounding box center [149, 112] width 298 height 166
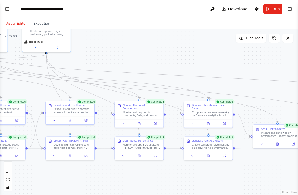
drag, startPoint x: 136, startPoint y: 79, endPoint x: 217, endPoint y: 63, distance: 82.4
click at [217, 63] on div ".deletable-edge-delete-btn { width: 20px; height: 20px; border: 0px solid #ffff…" at bounding box center [149, 112] width 298 height 166
click at [140, 122] on icon at bounding box center [139, 122] width 1 height 1
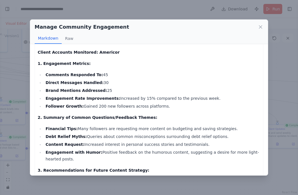
scroll to position [41, 0]
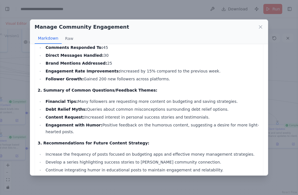
click at [126, 8] on div "Manage Community Engagement Markdown Raw Daily Community Management Report ([DA…" at bounding box center [149, 97] width 298 height 195
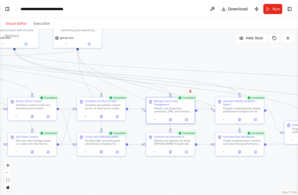
drag, startPoint x: 117, startPoint y: 69, endPoint x: 150, endPoint y: 65, distance: 32.3
click at [150, 65] on div ".deletable-edge-delete-btn { width: 20px; height: 20px; border: 0px solid #ffff…" at bounding box center [149, 112] width 298 height 166
click at [101, 116] on icon at bounding box center [102, 116] width 2 height 3
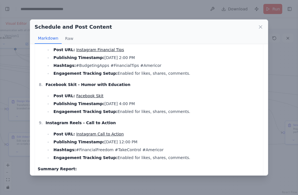
scroll to position [323, 0]
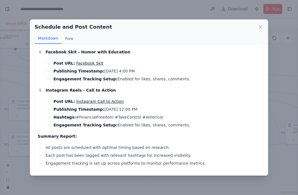
click at [12, 77] on div "Schedule and Post Content Markdown Raw Instagram Reels - Quick Tips Post URL: I…" at bounding box center [149, 97] width 298 height 195
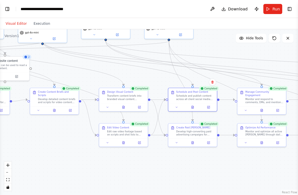
drag, startPoint x: 62, startPoint y: 91, endPoint x: 153, endPoint y: 82, distance: 91.2
click at [153, 82] on div ".deletable-edge-delete-btn { width: 20px; height: 20px; border: 0px solid #ffff…" at bounding box center [149, 112] width 298 height 166
click at [124, 105] on icon at bounding box center [123, 106] width 3 height 3
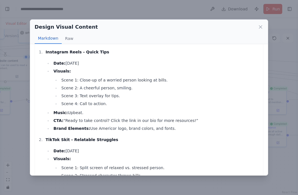
scroll to position [0, 0]
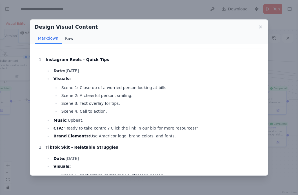
click at [65, 35] on button "Raw" at bounding box center [69, 38] width 15 height 11
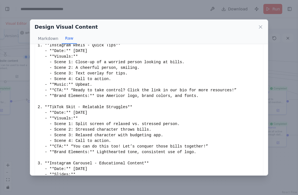
scroll to position [25, 0]
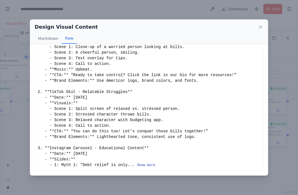
click at [138, 164] on button "Show more" at bounding box center [146, 165] width 18 height 5
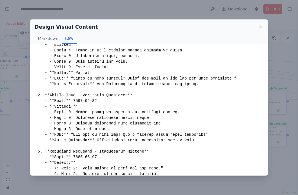
scroll to position [0, 0]
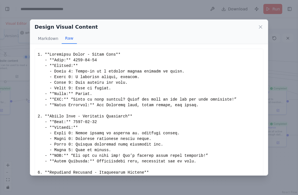
click at [20, 150] on div "Design Visual Content Markdown Raw Instagram Reels - Quick Tips Date: [DATE] Vi…" at bounding box center [149, 97] width 298 height 195
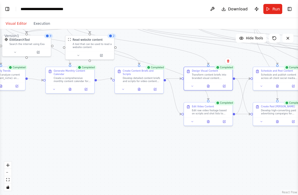
drag, startPoint x: 61, startPoint y: 145, endPoint x: 153, endPoint y: 124, distance: 94.5
click at [153, 124] on div ".deletable-edge-delete-btn { width: 20px; height: 20px; border: 0px solid #ffff…" at bounding box center [149, 112] width 298 height 166
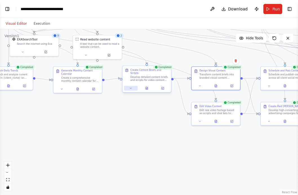
click at [131, 87] on icon at bounding box center [130, 88] width 3 height 3
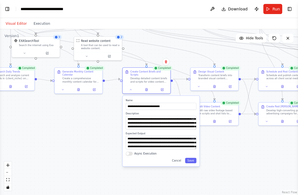
click at [106, 129] on div ".deletable-edge-delete-btn { width: 20px; height: 20px; border: 0px solid #ffff…" at bounding box center [149, 112] width 298 height 166
click at [177, 158] on button "Cancel" at bounding box center [177, 160] width 14 height 5
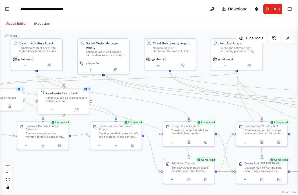
drag, startPoint x: 170, startPoint y: 102, endPoint x: 139, endPoint y: 165, distance: 69.5
click at [139, 165] on div ".deletable-edge-delete-btn { width: 20px; height: 20px; border: 0px solid #ffff…" at bounding box center [149, 112] width 298 height 166
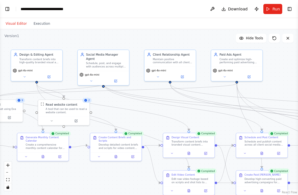
drag, startPoint x: 137, startPoint y: 68, endPoint x: 137, endPoint y: 75, distance: 6.8
click at [137, 75] on div ".deletable-edge-delete-btn { width: 20px; height: 20px; border: 0px solid #ffff…" at bounding box center [149, 112] width 298 height 166
